Goal: Task Accomplishment & Management: Complete application form

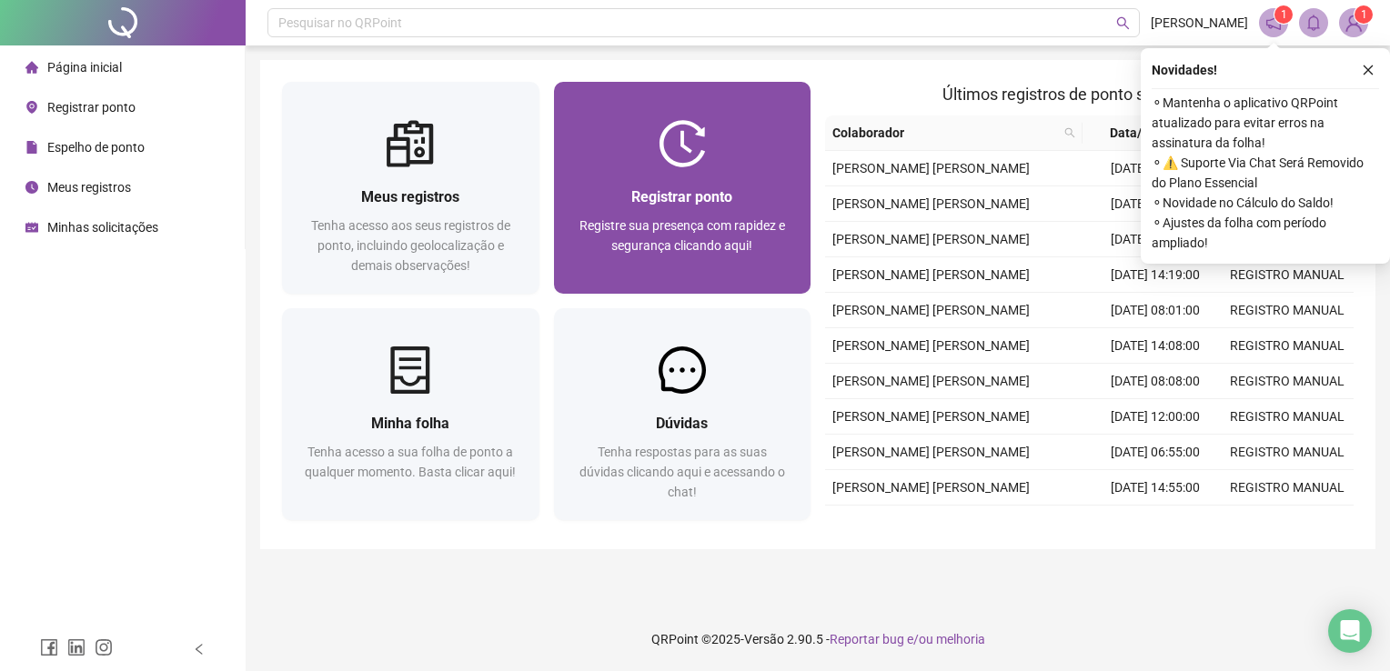
click at [633, 195] on span "Registrar ponto" at bounding box center [681, 196] width 101 height 17
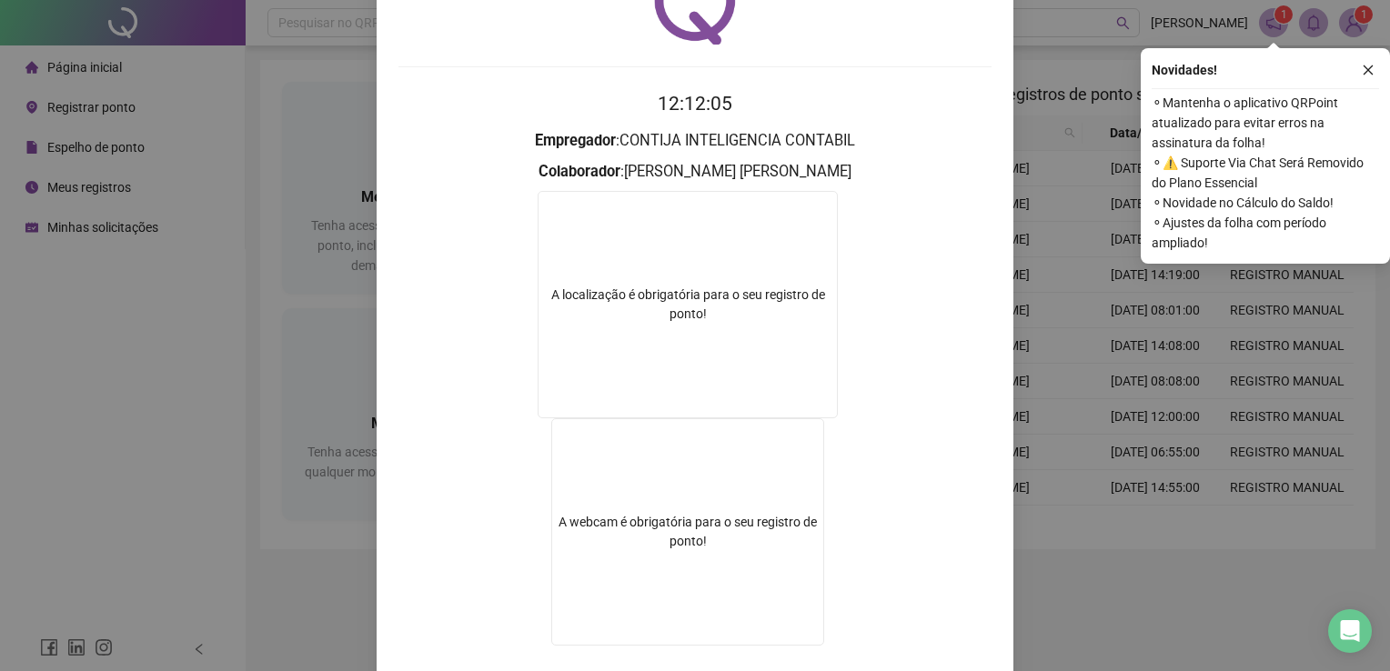
scroll to position [204, 0]
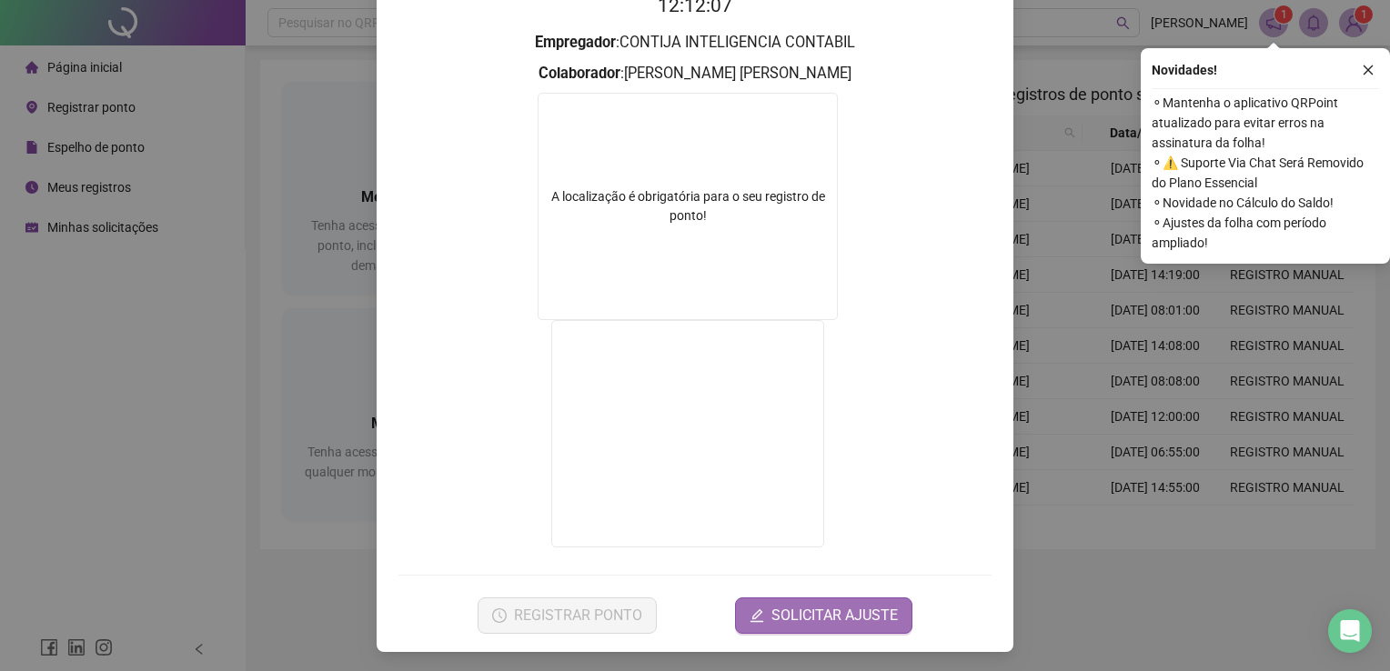
click at [806, 621] on span "SOLICITAR AJUSTE" at bounding box center [834, 616] width 126 height 22
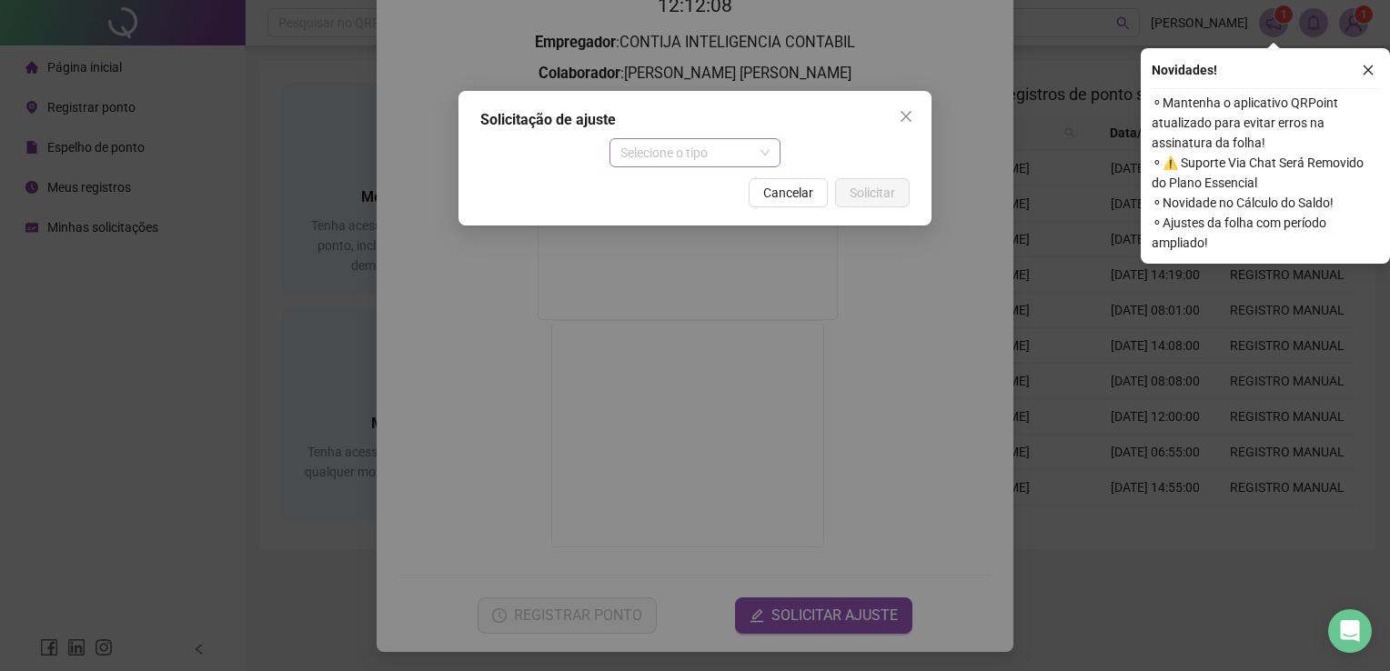
click at [680, 154] on span "Selecione o tipo" at bounding box center [695, 152] width 150 height 27
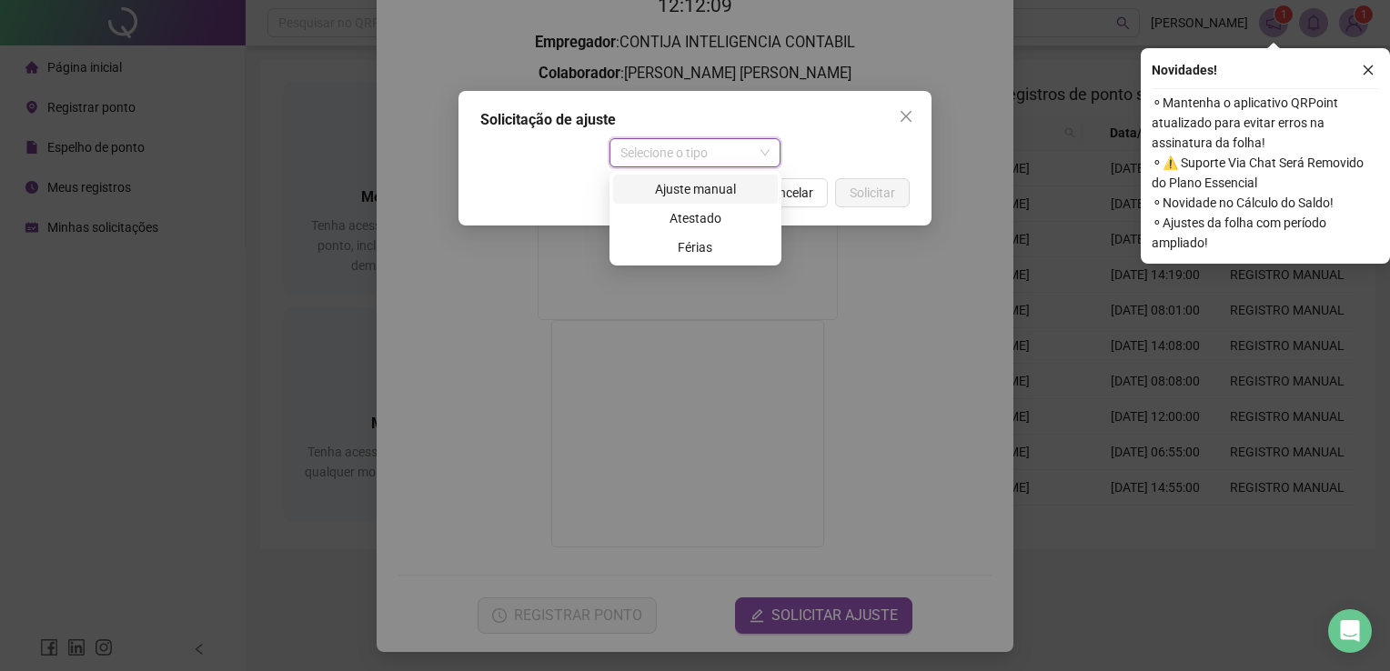
click at [680, 192] on div "Ajuste manual" at bounding box center [695, 189] width 143 height 20
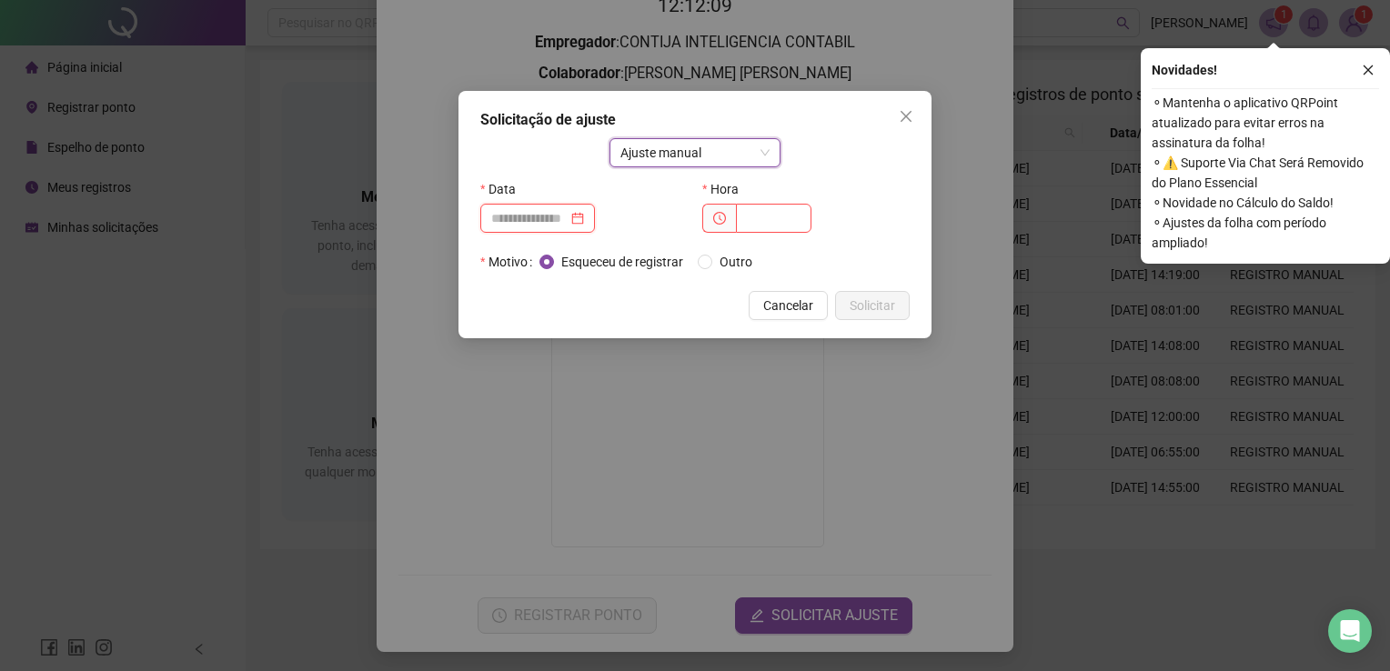
drag, startPoint x: 560, startPoint y: 219, endPoint x: 572, endPoint y: 224, distance: 12.7
click at [564, 220] on input at bounding box center [529, 218] width 76 height 20
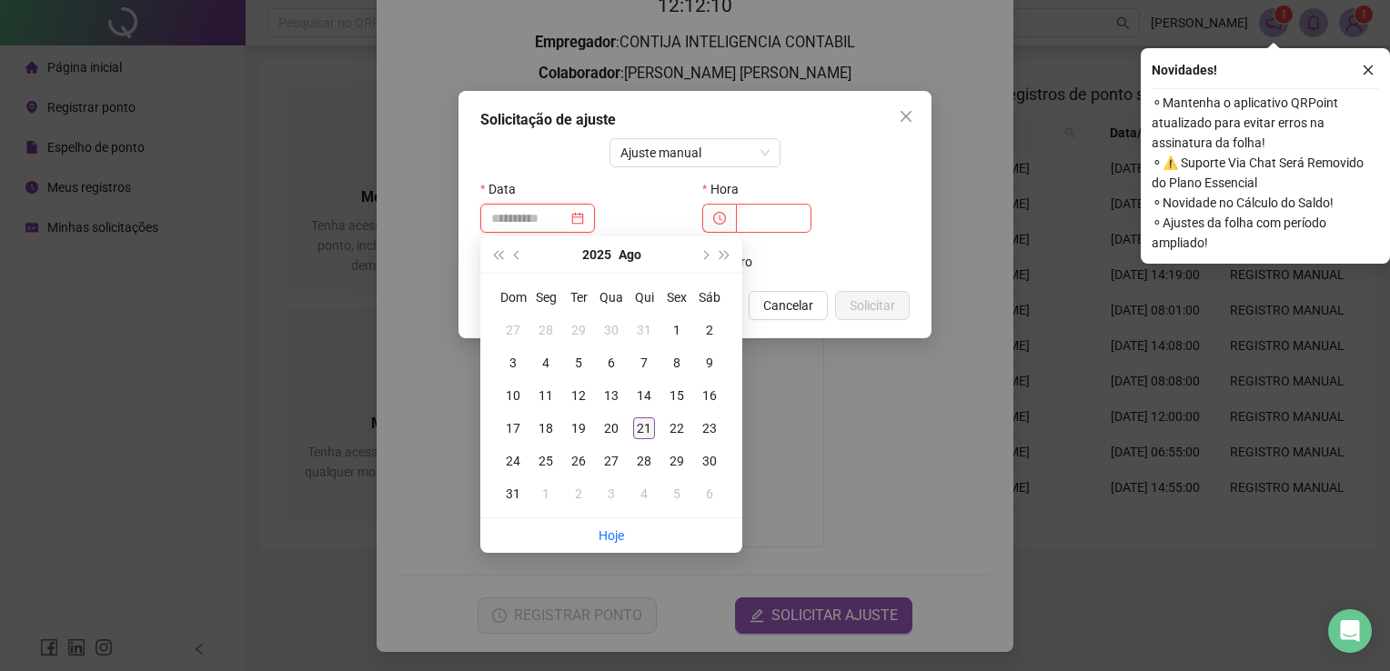
type input "**********"
click at [650, 428] on div "21" at bounding box center [644, 429] width 22 height 22
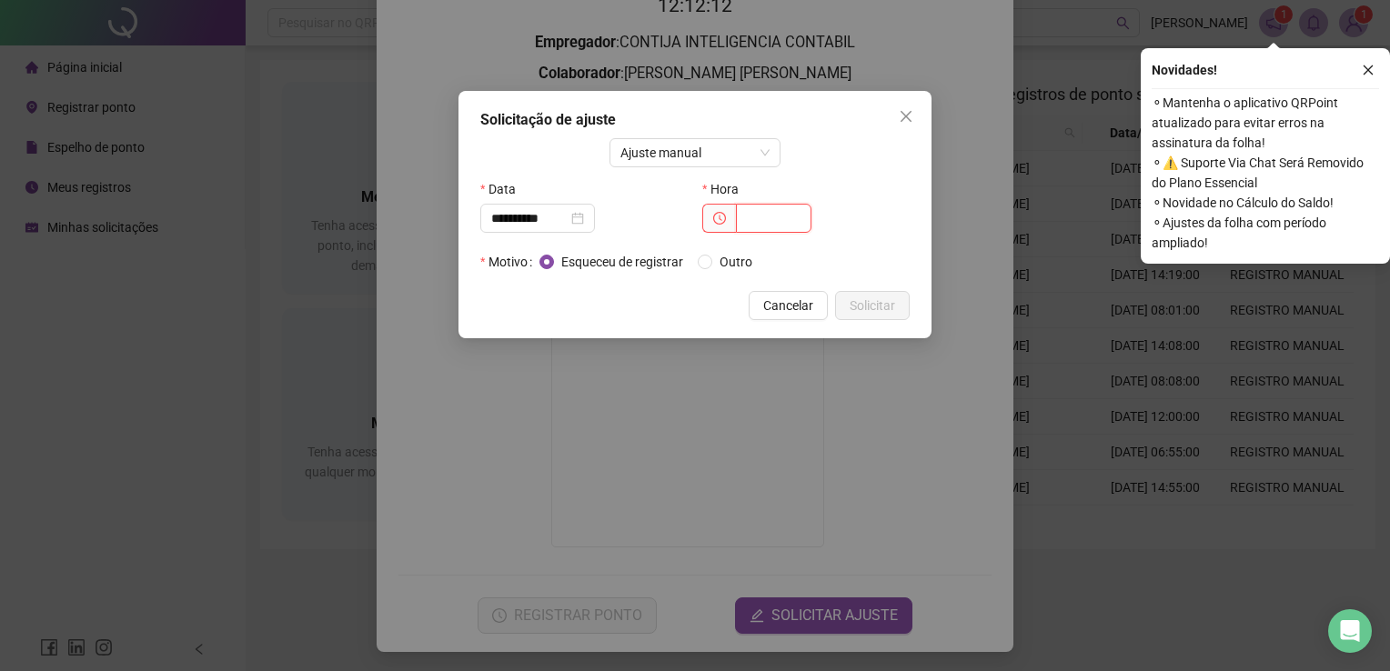
click at [753, 218] on input "text" at bounding box center [774, 218] width 76 height 29
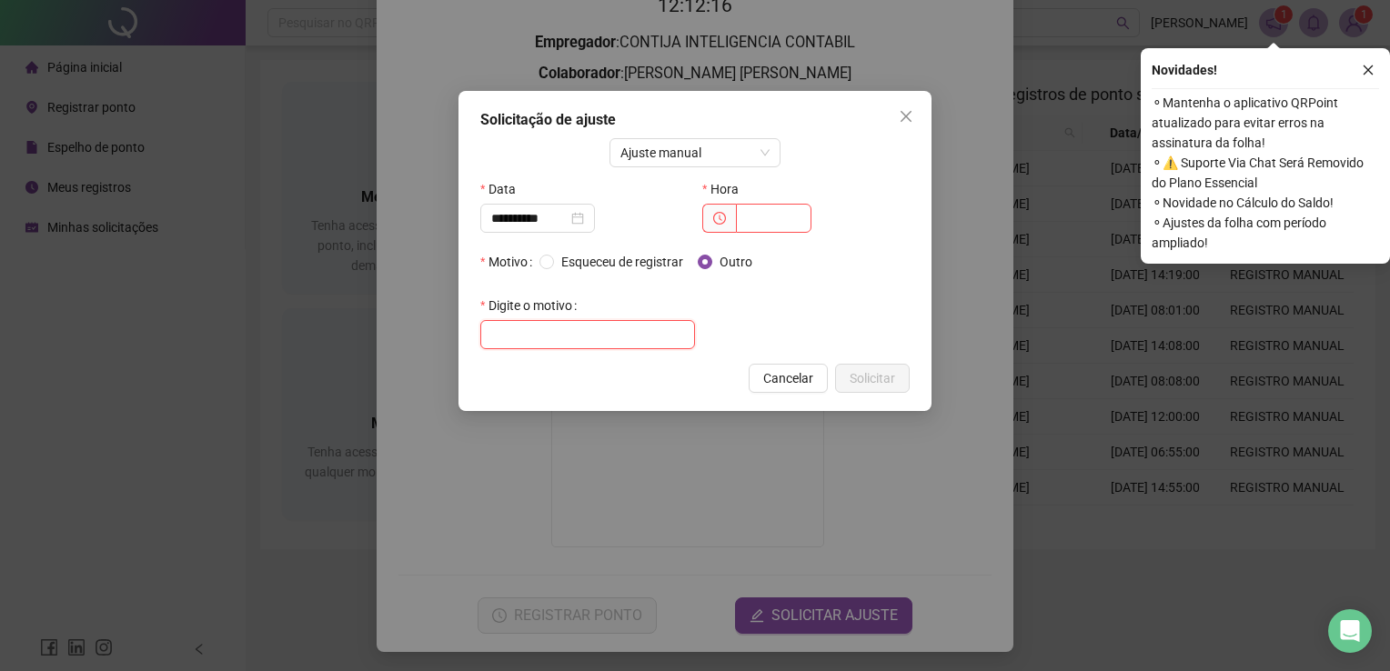
drag, startPoint x: 640, startPoint y: 336, endPoint x: 623, endPoint y: 340, distance: 17.0
click at [638, 336] on input "text" at bounding box center [587, 334] width 215 height 29
type input "**********"
click at [772, 222] on input "text" at bounding box center [774, 218] width 76 height 29
type input "*****"
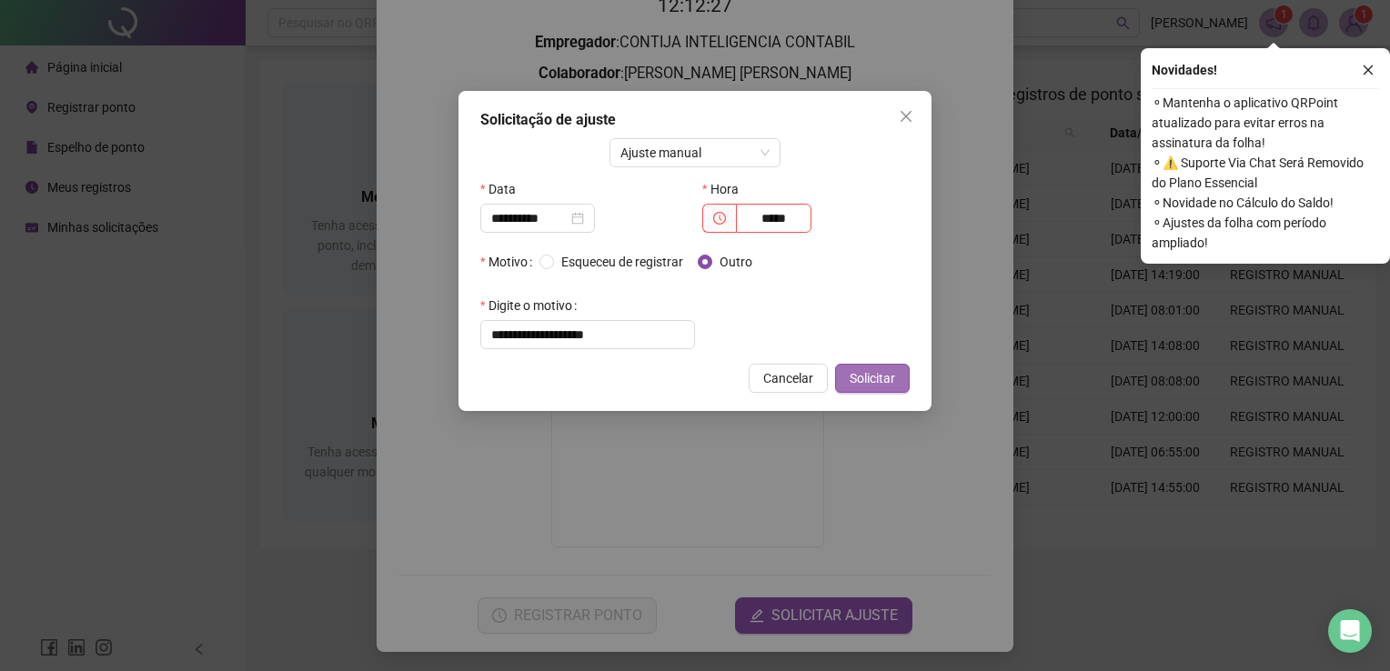
click at [851, 375] on span "Solicitar" at bounding box center [872, 378] width 45 height 20
